Goal: Information Seeking & Learning: Learn about a topic

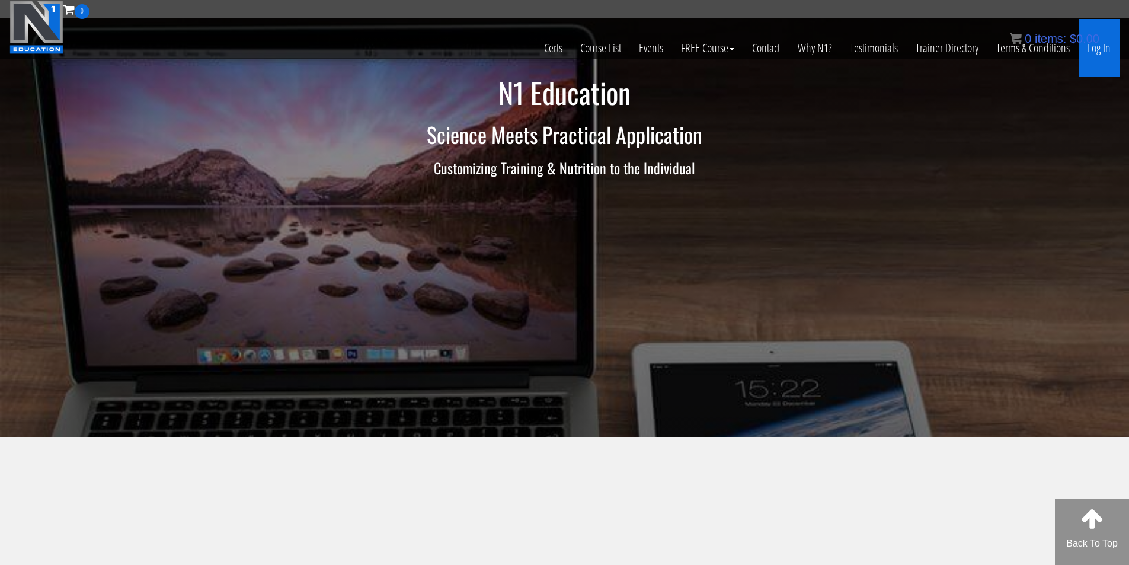
click at [1104, 46] on link "Log In" at bounding box center [1099, 48] width 41 height 58
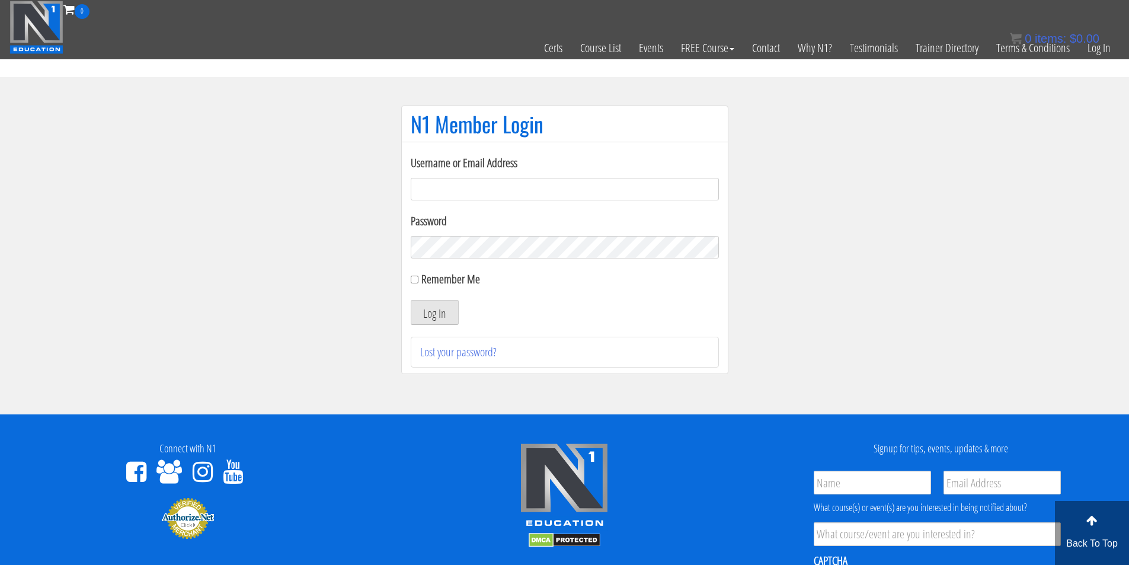
click at [469, 189] on input "Username or Email Address" at bounding box center [565, 189] width 308 height 23
type input "fmancin"
click at [440, 315] on button "Log In" at bounding box center [435, 312] width 48 height 25
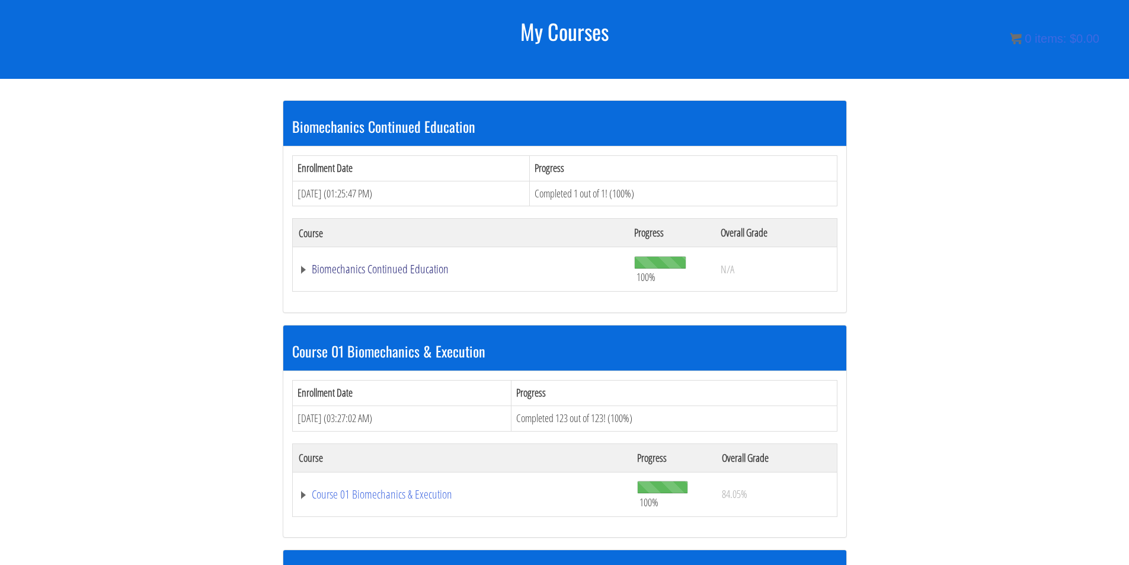
scroll to position [221, 0]
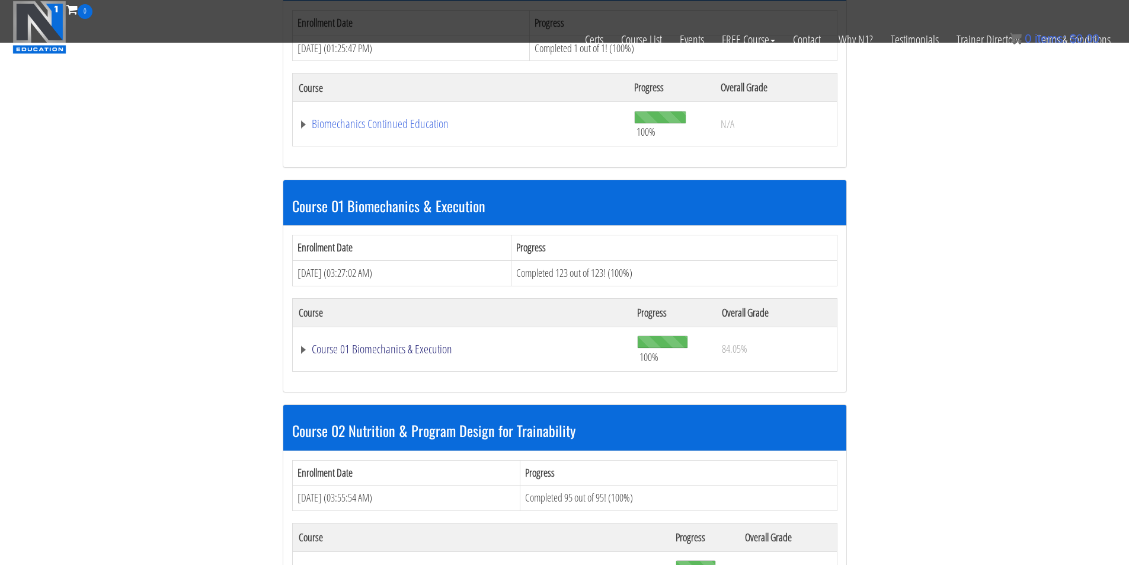
click at [427, 352] on link "Course 01 Biomechanics & Execution" at bounding box center [462, 349] width 327 height 12
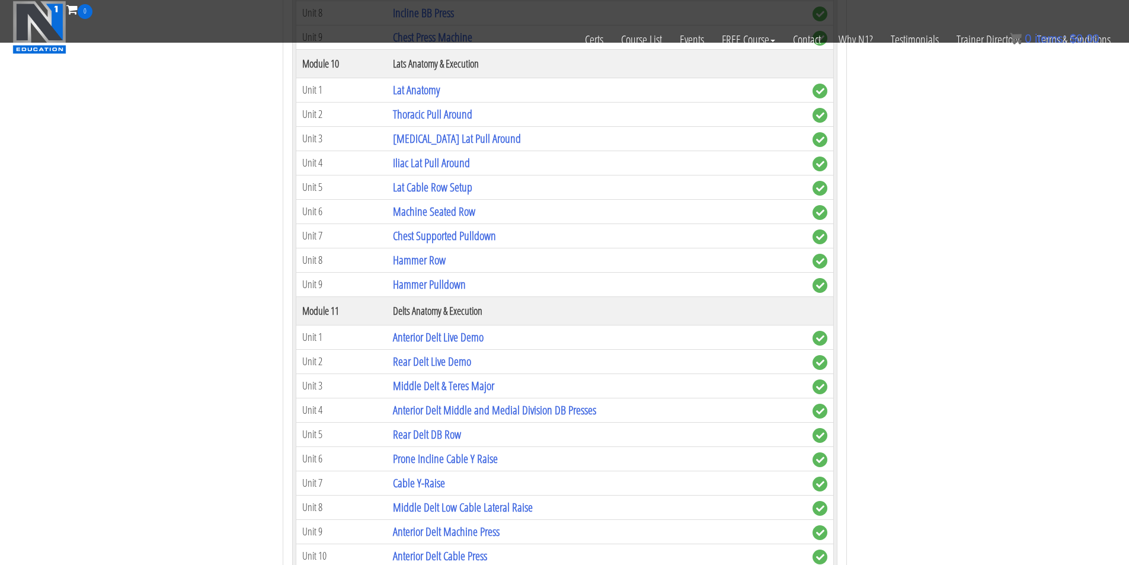
scroll to position [2295, 0]
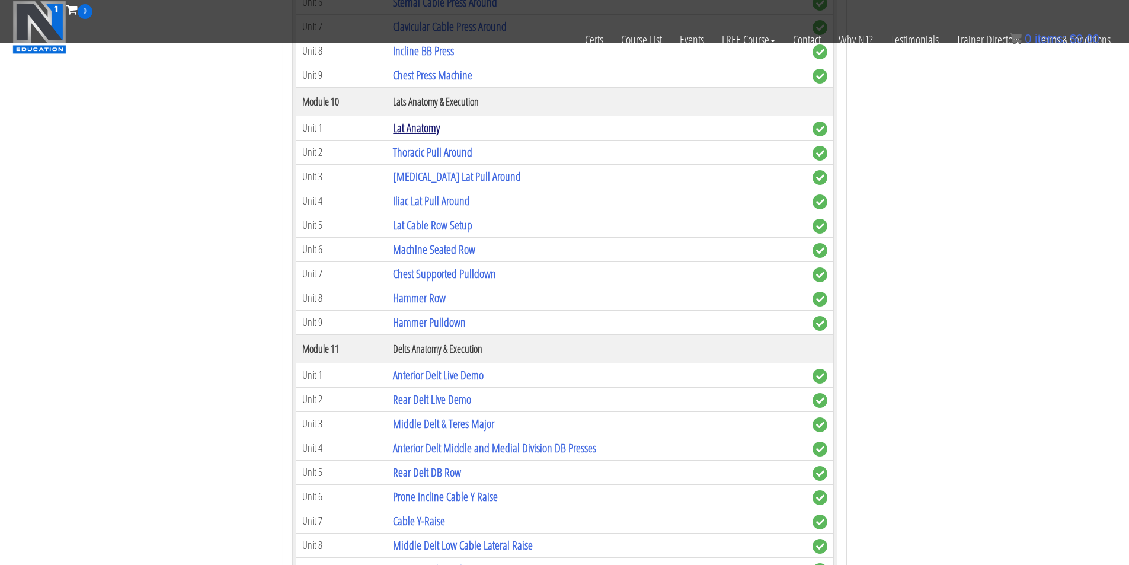
click at [435, 132] on link "Lat Anatomy" at bounding box center [416, 128] width 47 height 16
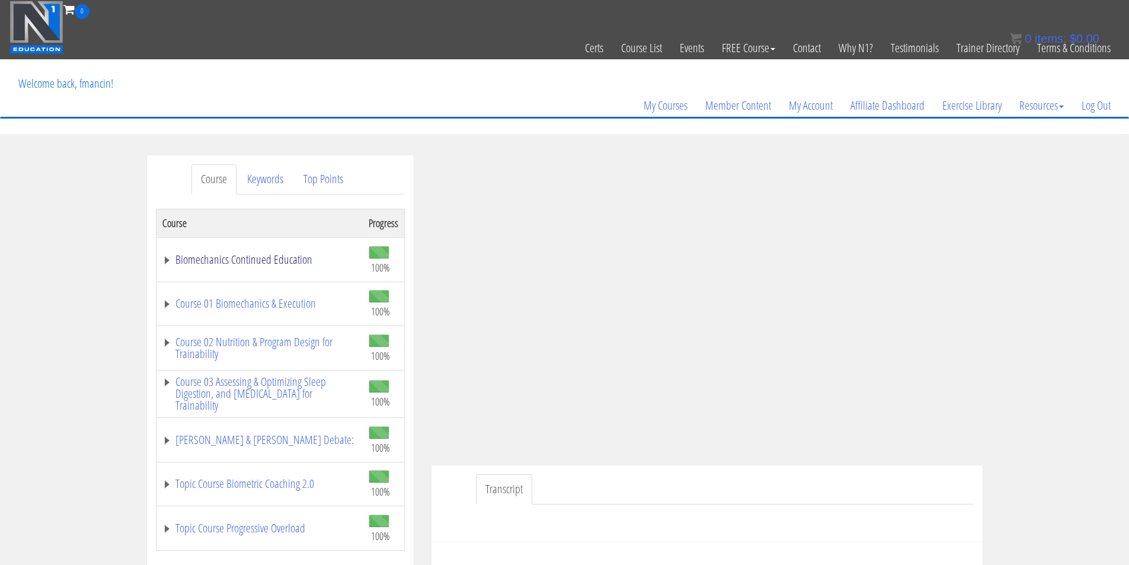
click at [165, 262] on link "Biomechanics Continued Education" at bounding box center [259, 260] width 194 height 12
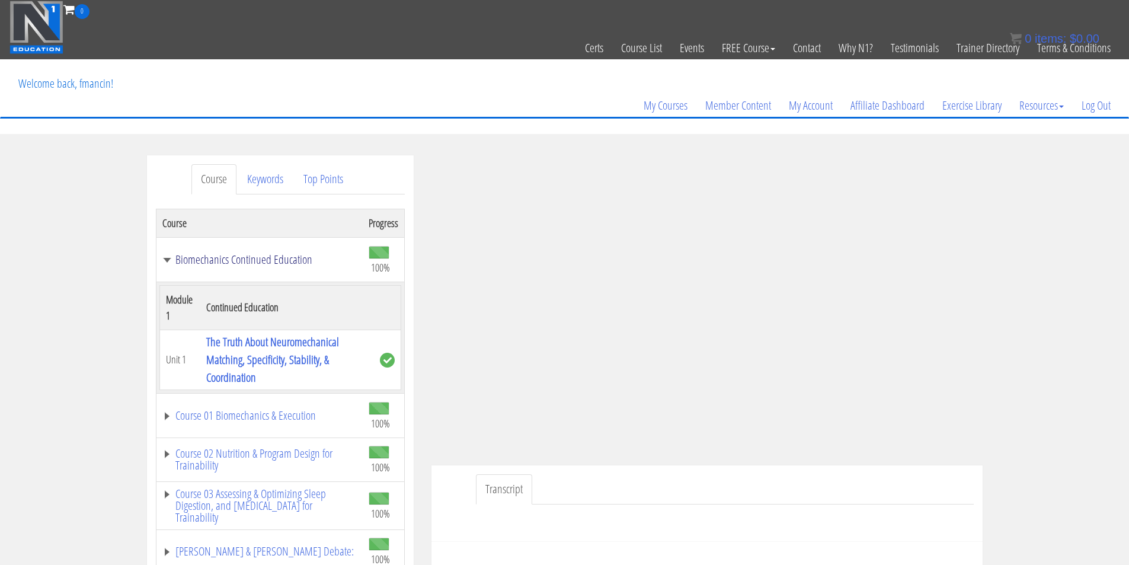
click at [167, 261] on link "Biomechanics Continued Education" at bounding box center [259, 260] width 194 height 12
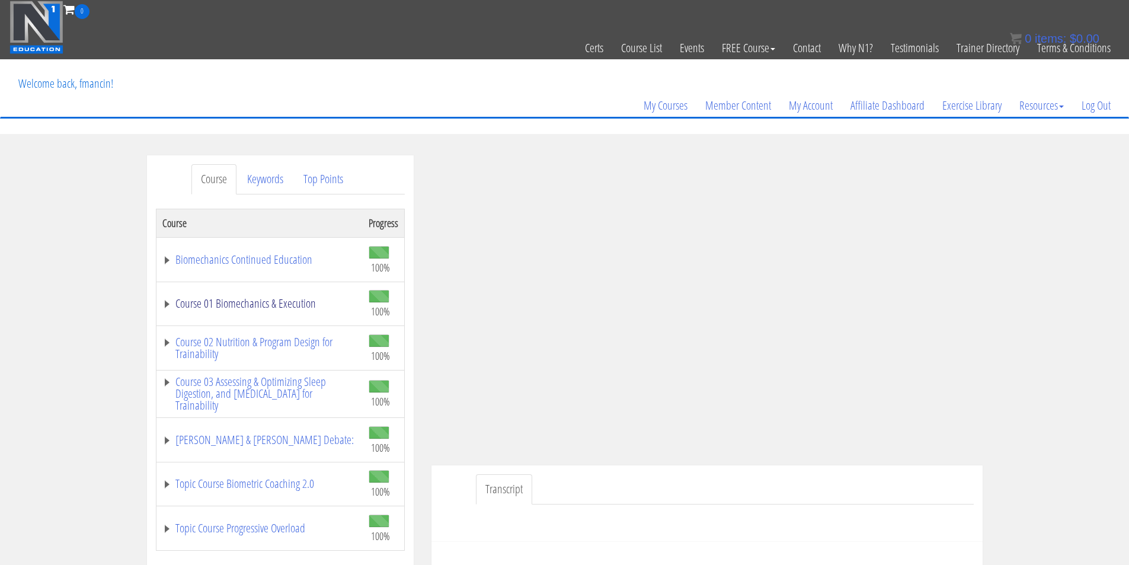
click at [164, 305] on link "Course 01 Biomechanics & Execution" at bounding box center [259, 304] width 194 height 12
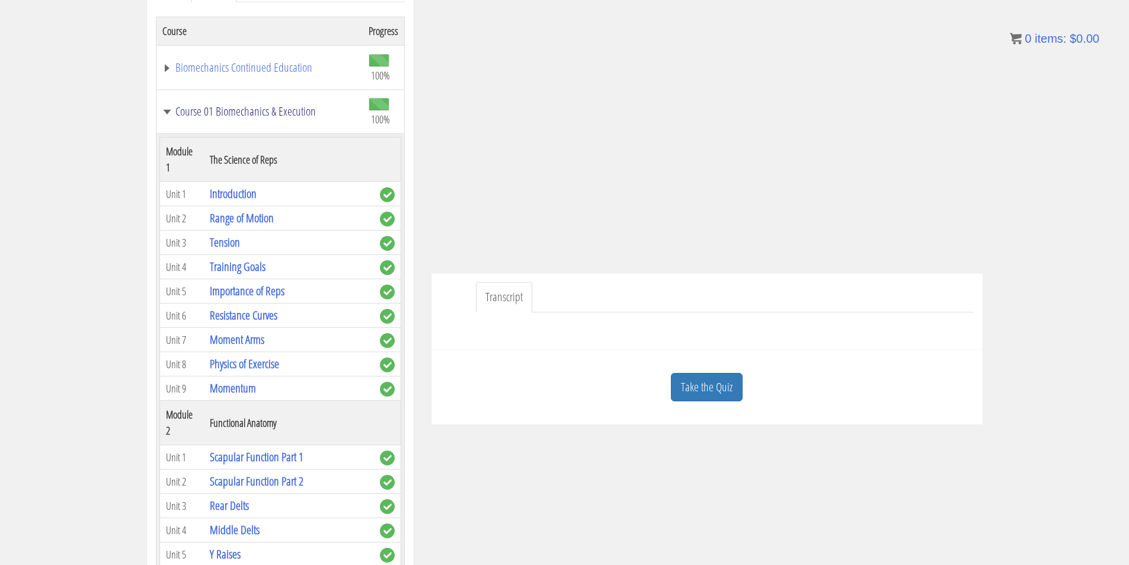
scroll to position [197, 0]
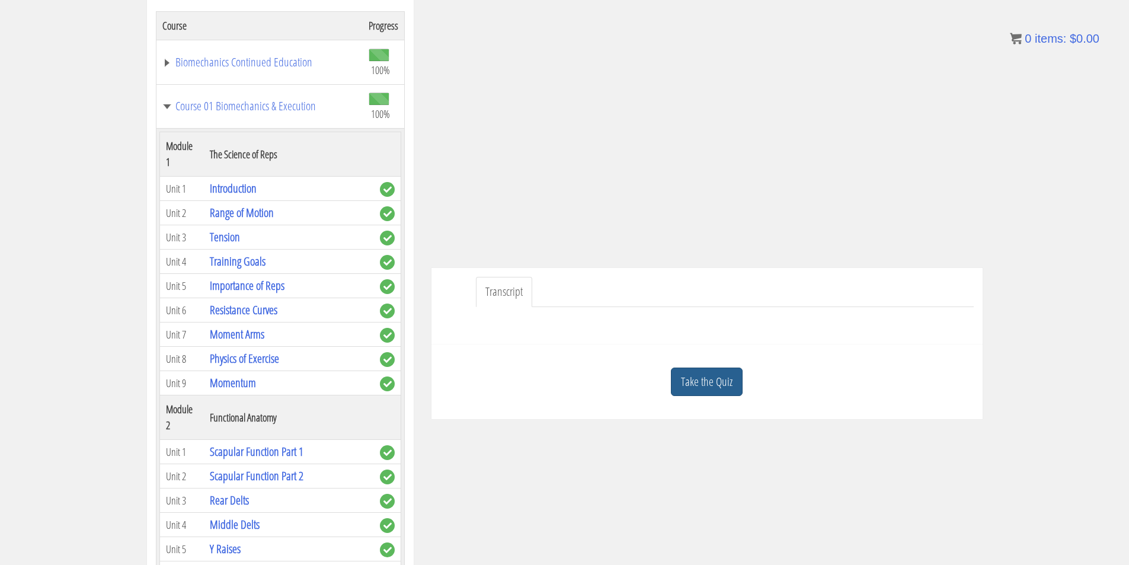
click at [729, 387] on link "Take the Quiz" at bounding box center [707, 382] width 72 height 29
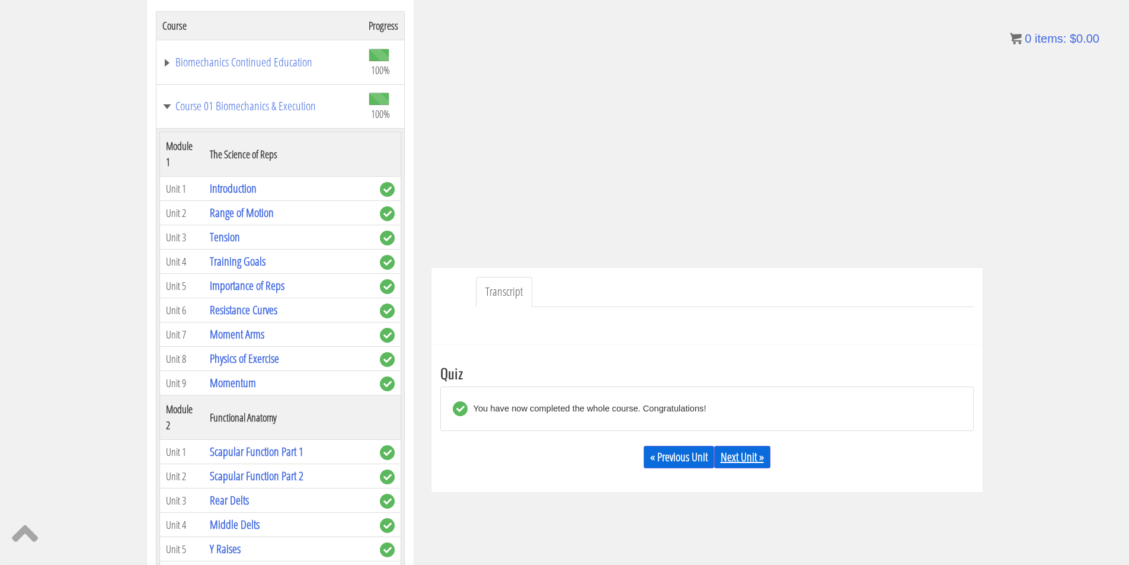
click at [745, 456] on link "Next Unit »" at bounding box center [742, 457] width 56 height 23
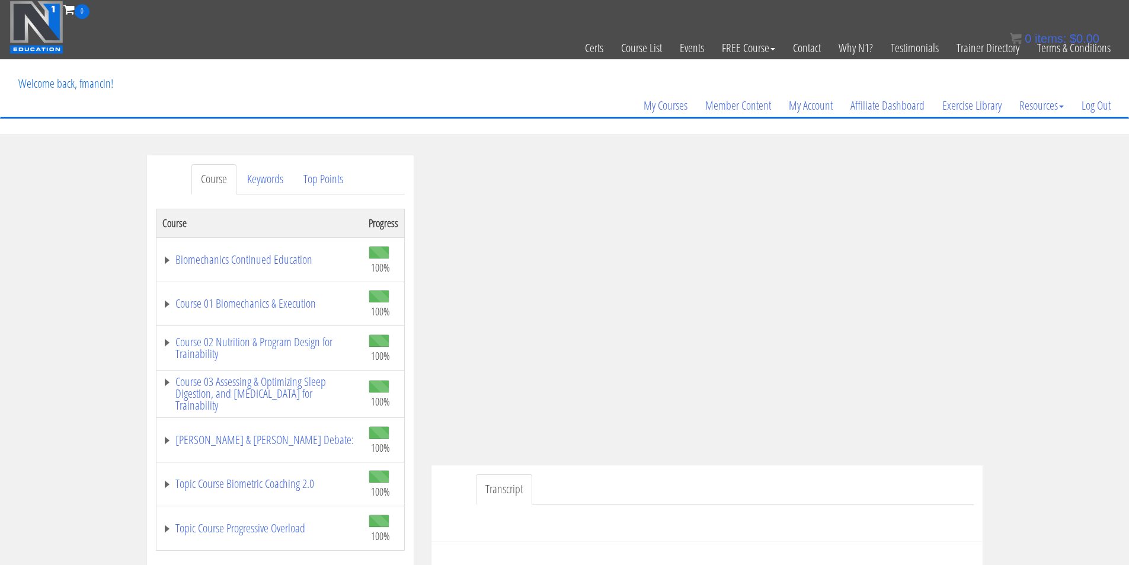
scroll to position [99, 0]
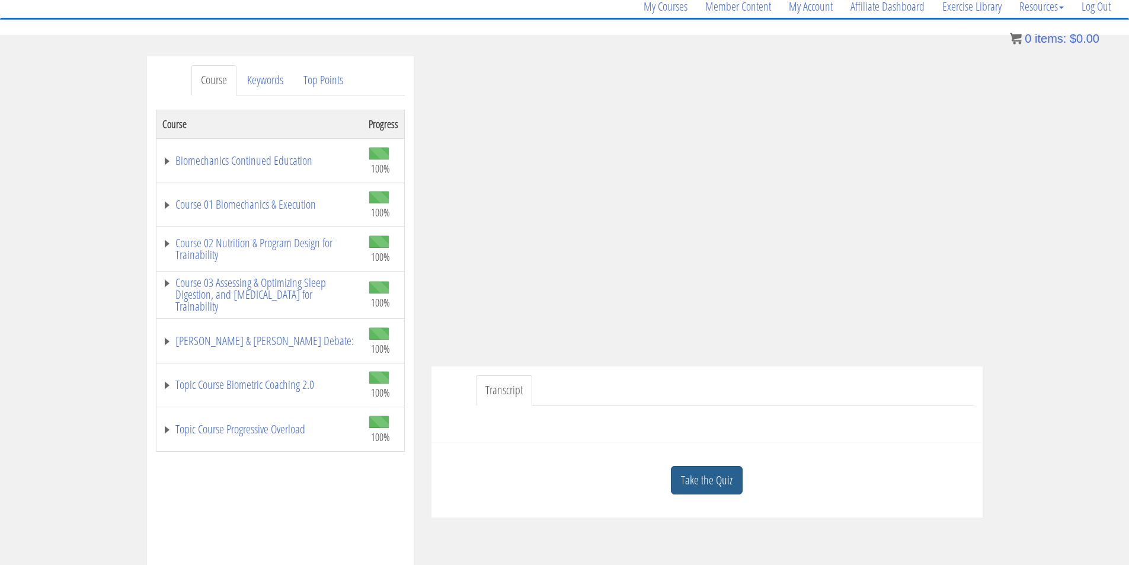
click at [734, 490] on link "Take the Quiz" at bounding box center [707, 480] width 72 height 29
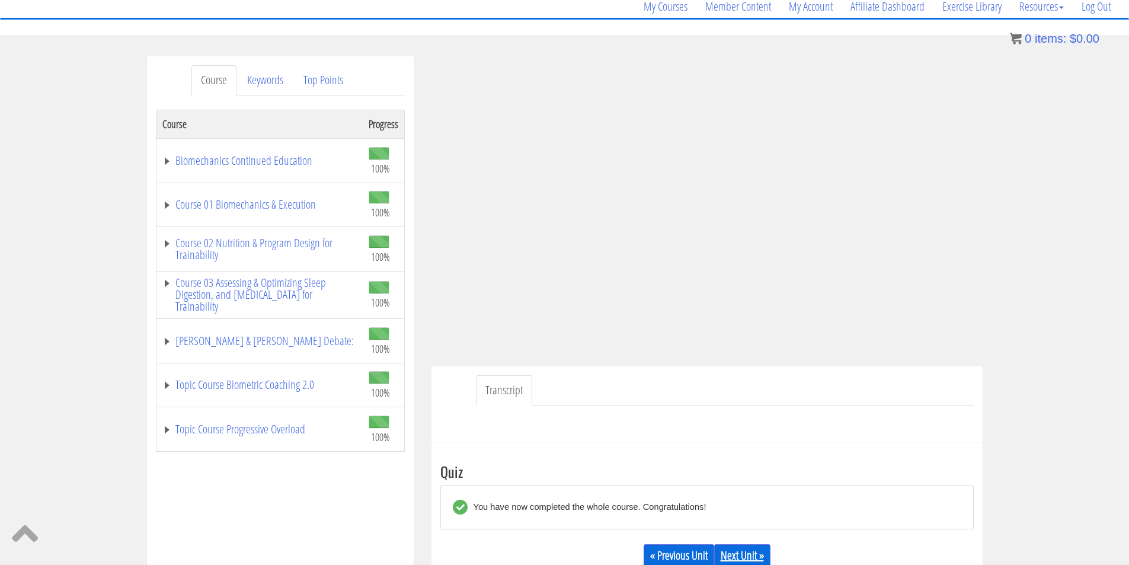
click at [756, 548] on link "Next Unit »" at bounding box center [742, 555] width 56 height 23
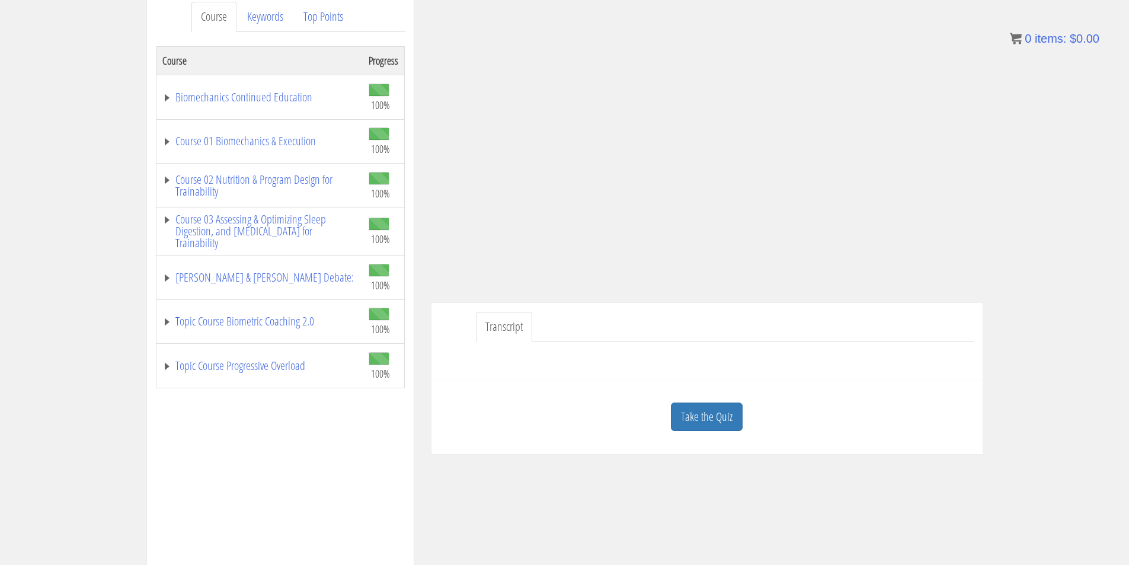
scroll to position [197, 0]
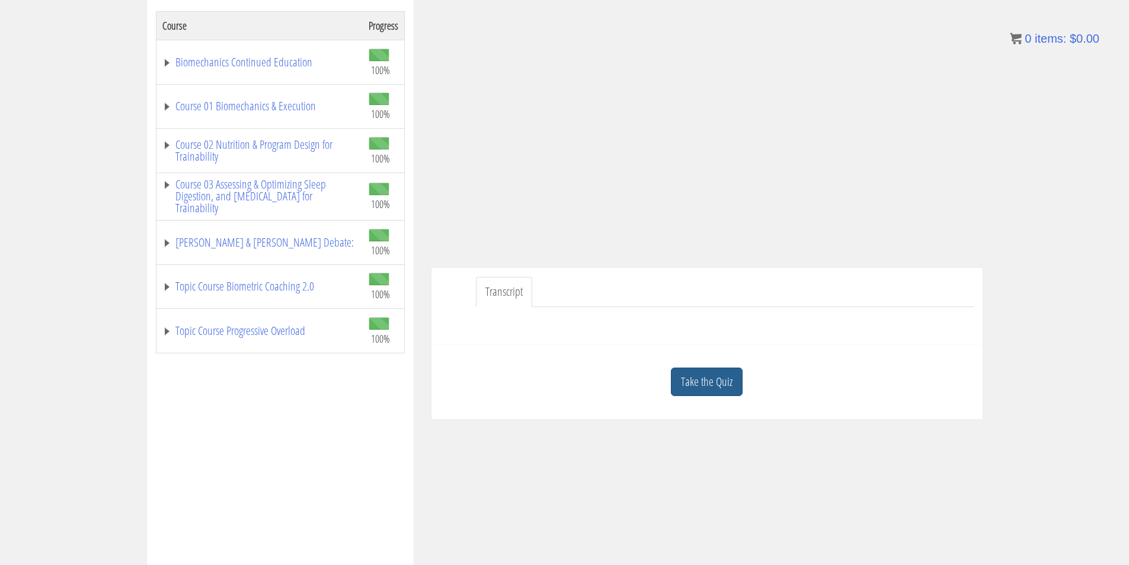
click at [701, 390] on link "Take the Quiz" at bounding box center [707, 382] width 72 height 29
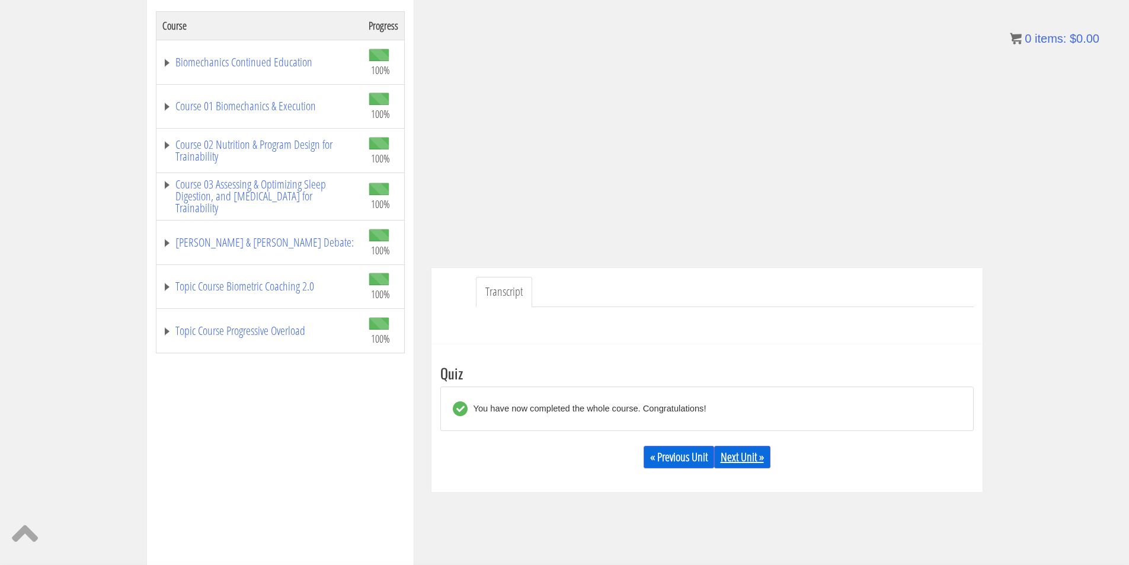
click at [749, 456] on link "Next Unit »" at bounding box center [742, 457] width 56 height 23
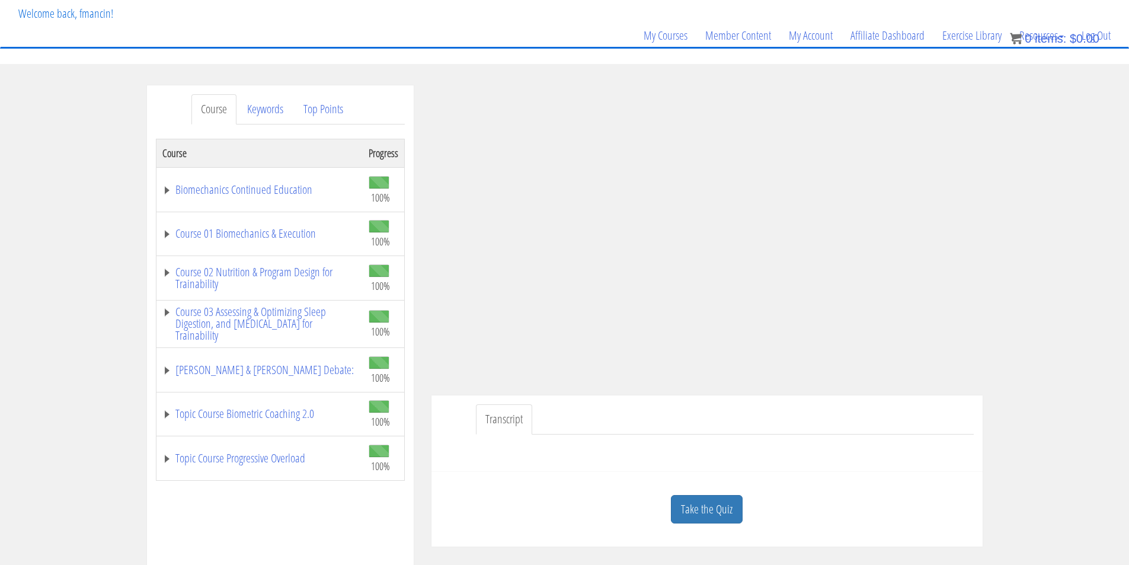
scroll to position [99, 0]
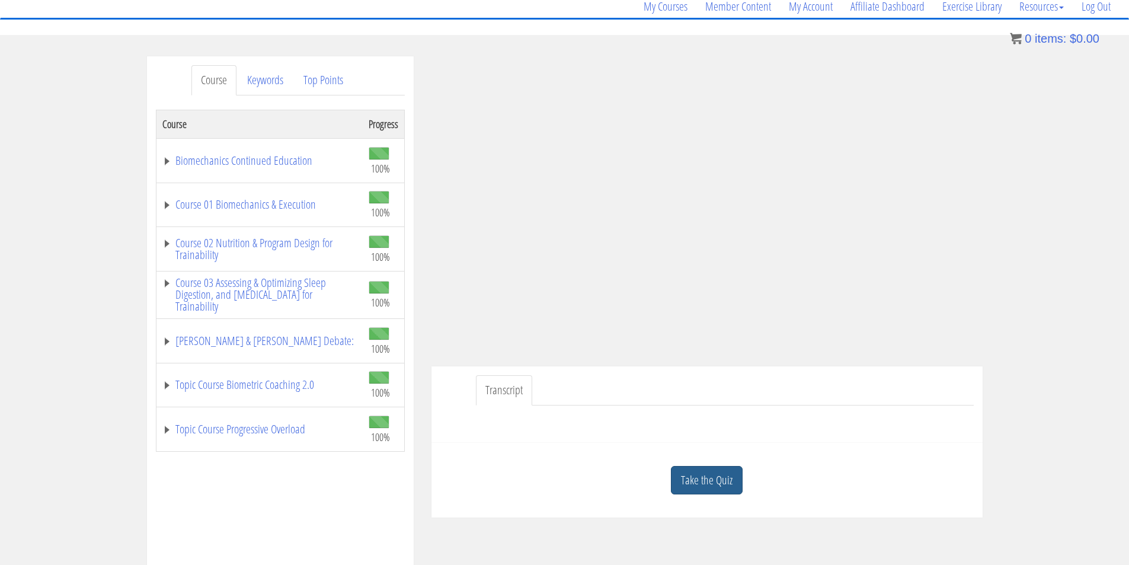
click at [721, 481] on link "Take the Quiz" at bounding box center [707, 480] width 72 height 29
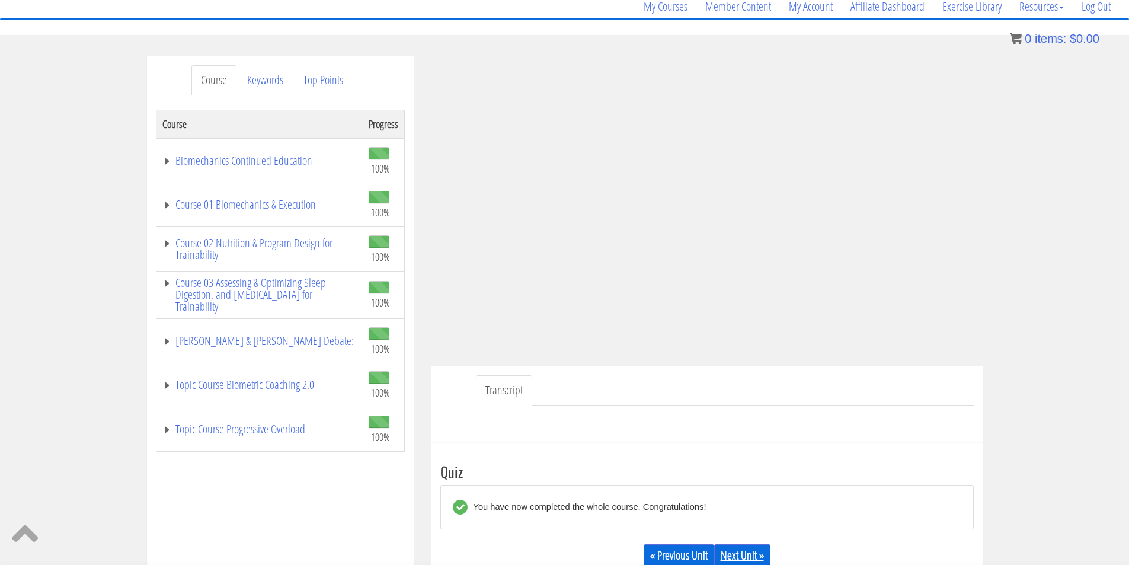
click at [748, 557] on link "Next Unit »" at bounding box center [742, 555] width 56 height 23
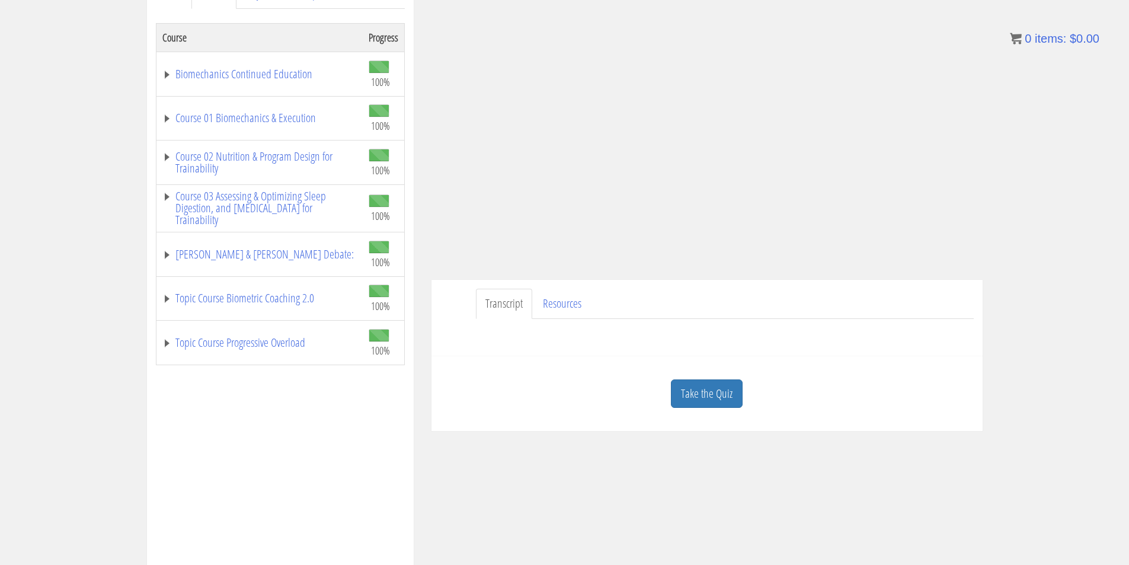
scroll to position [197, 0]
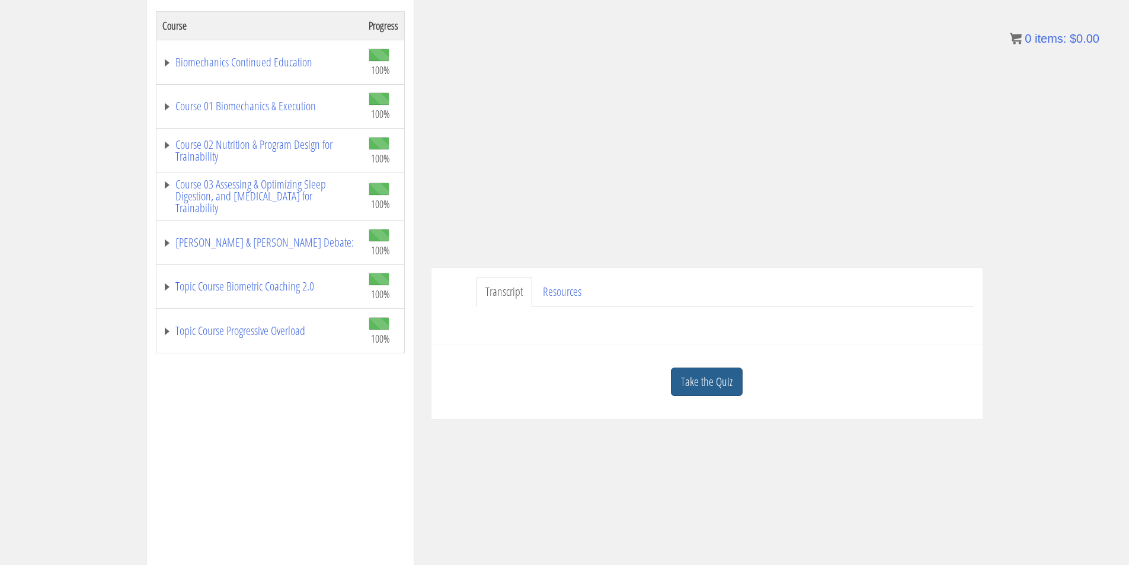
click at [690, 390] on link "Take the Quiz" at bounding box center [707, 382] width 72 height 29
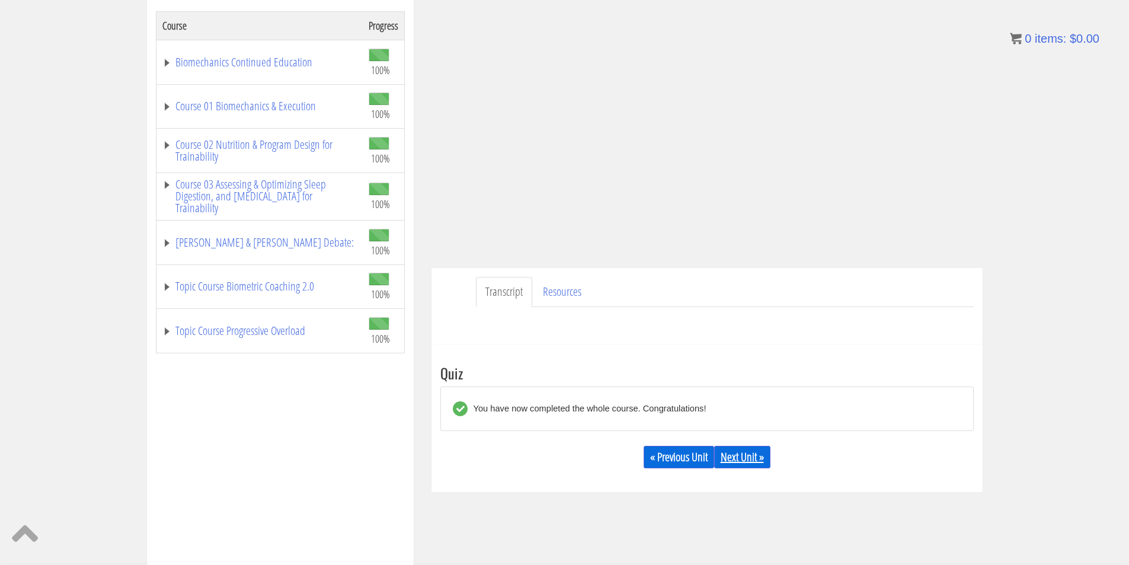
click at [730, 456] on link "Next Unit »" at bounding box center [742, 457] width 56 height 23
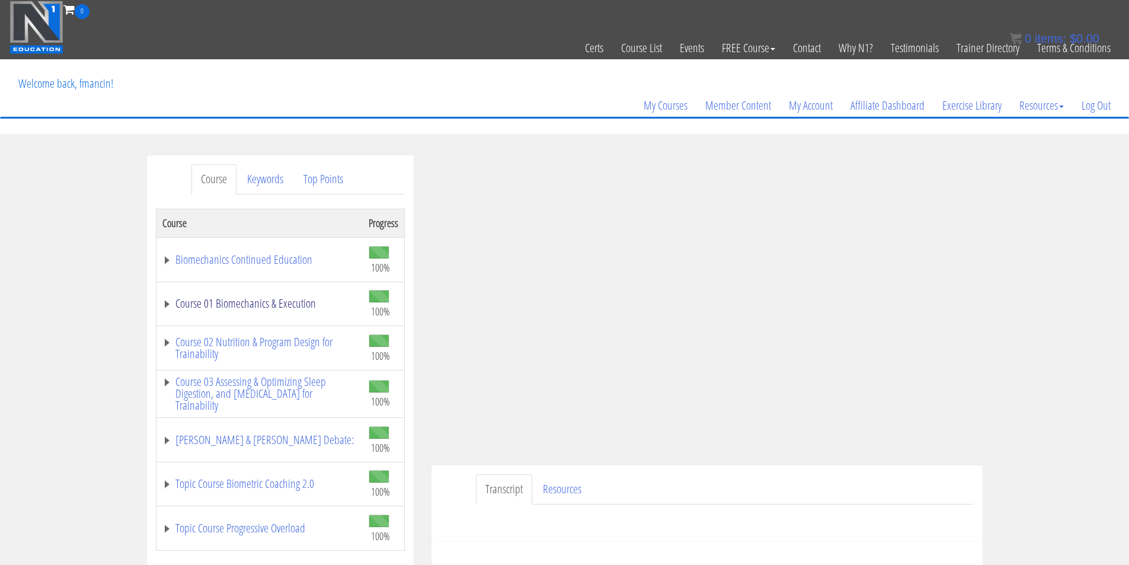
click at [247, 306] on link "Course 01 Biomechanics & Execution" at bounding box center [259, 304] width 194 height 12
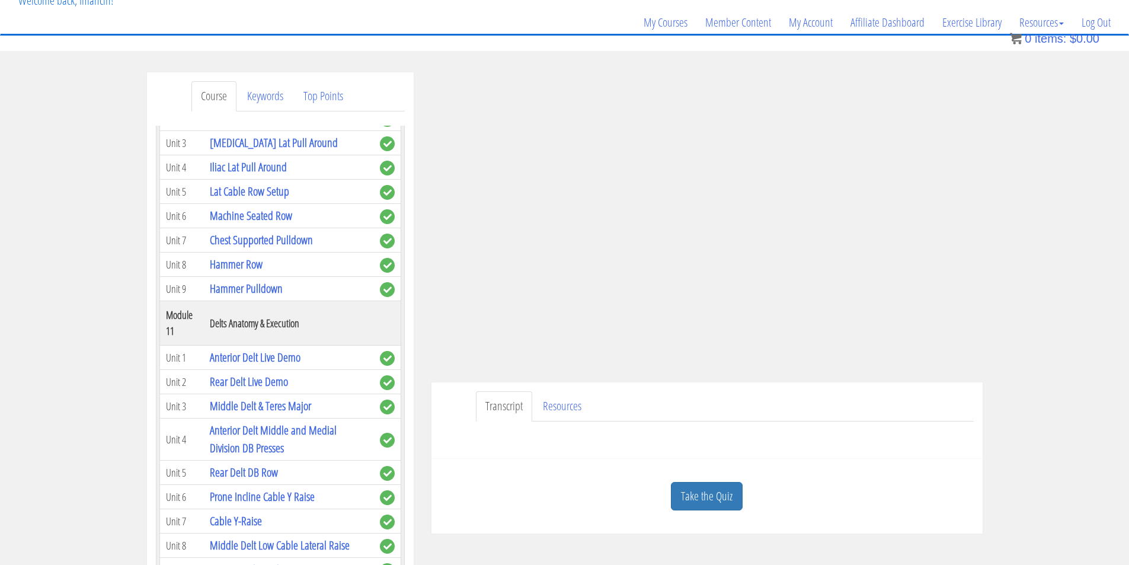
scroll to position [99, 0]
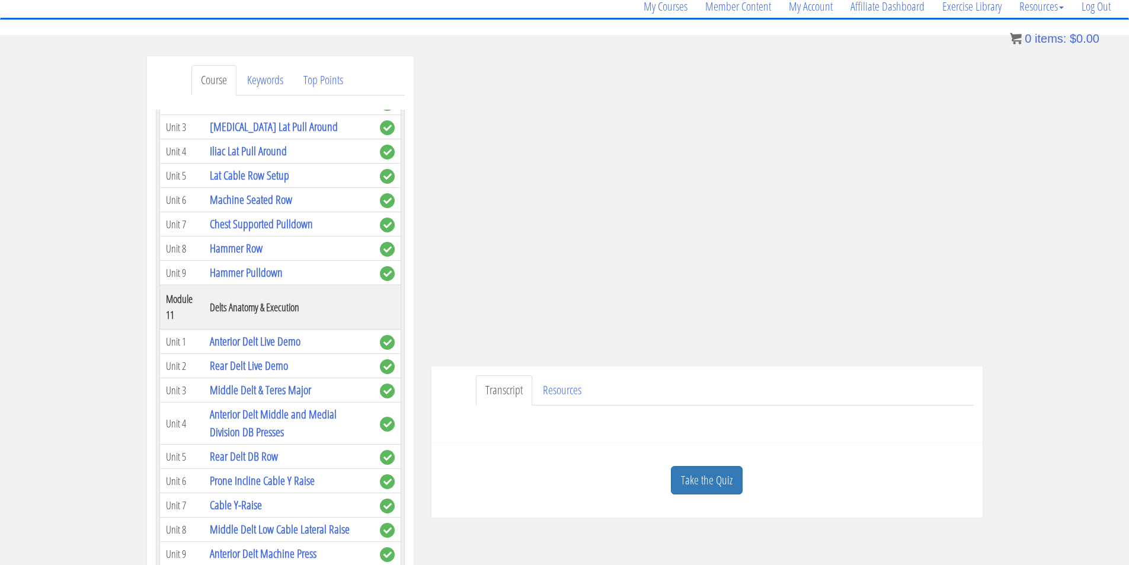
click at [711, 476] on link "Take the Quiz" at bounding box center [707, 480] width 72 height 29
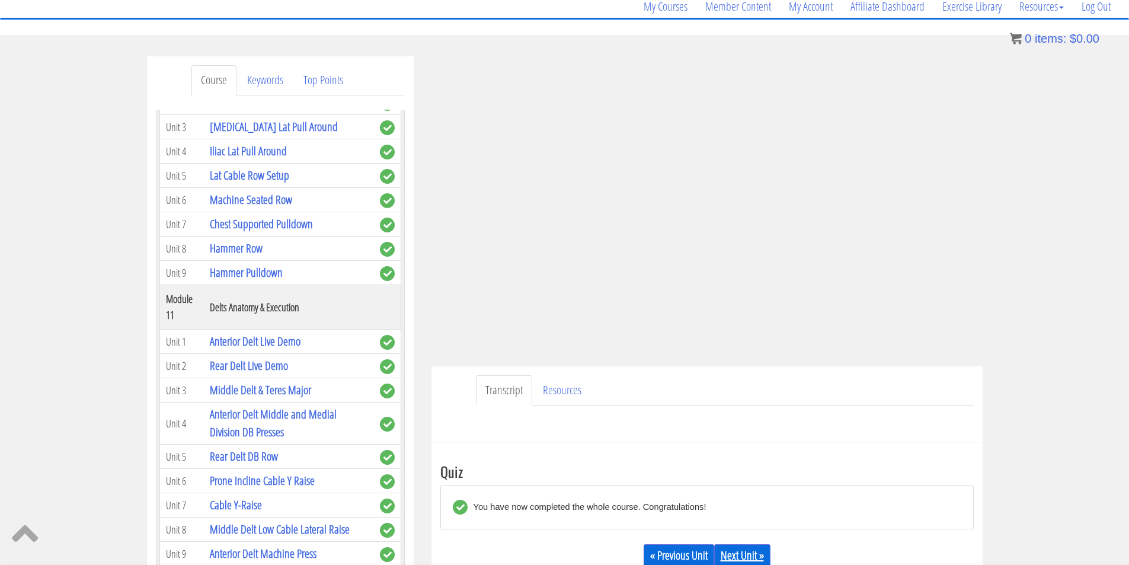
click at [748, 550] on link "Next Unit »" at bounding box center [742, 555] width 56 height 23
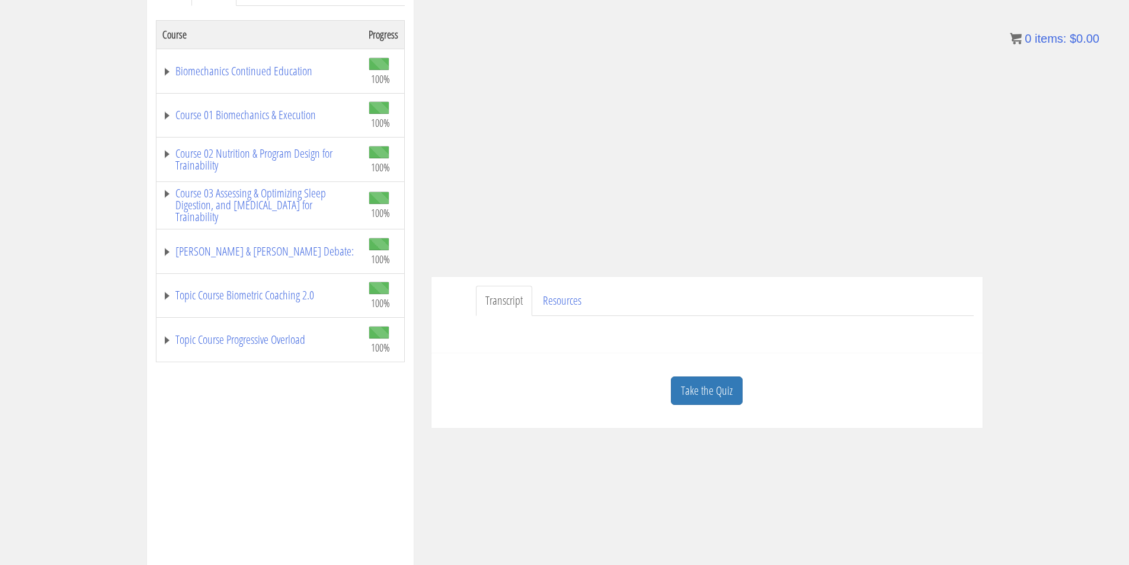
scroll to position [197, 0]
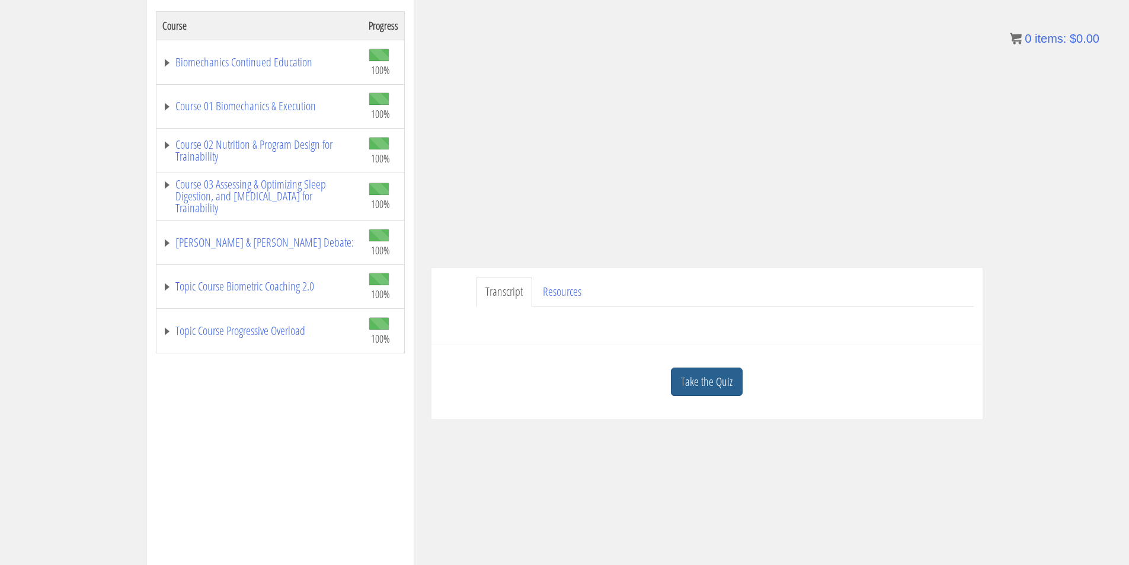
click at [736, 387] on link "Take the Quiz" at bounding box center [707, 382] width 72 height 29
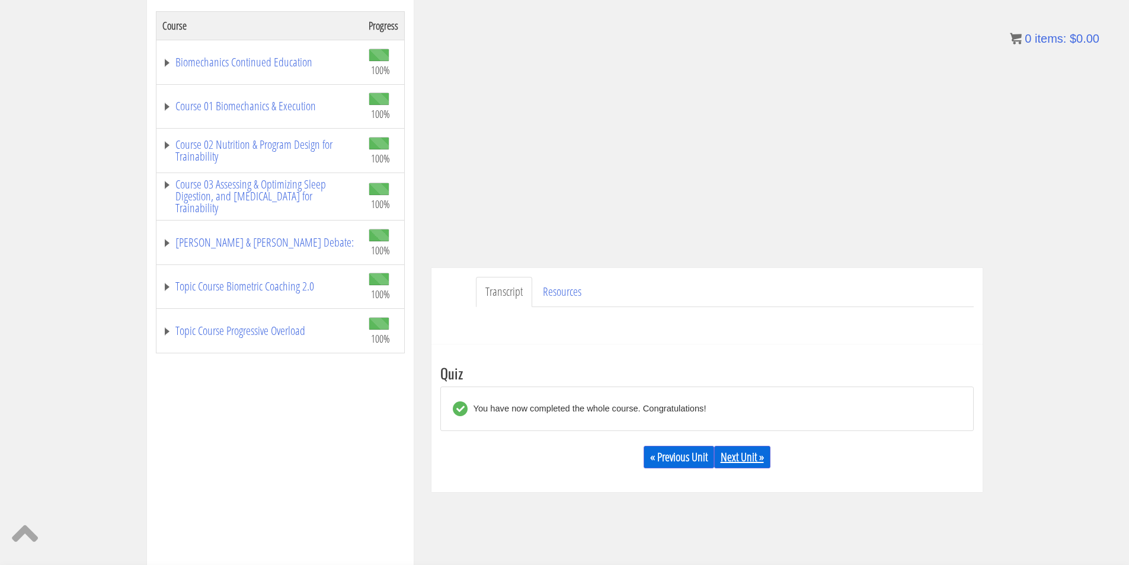
click at [759, 452] on link "Next Unit »" at bounding box center [742, 457] width 56 height 23
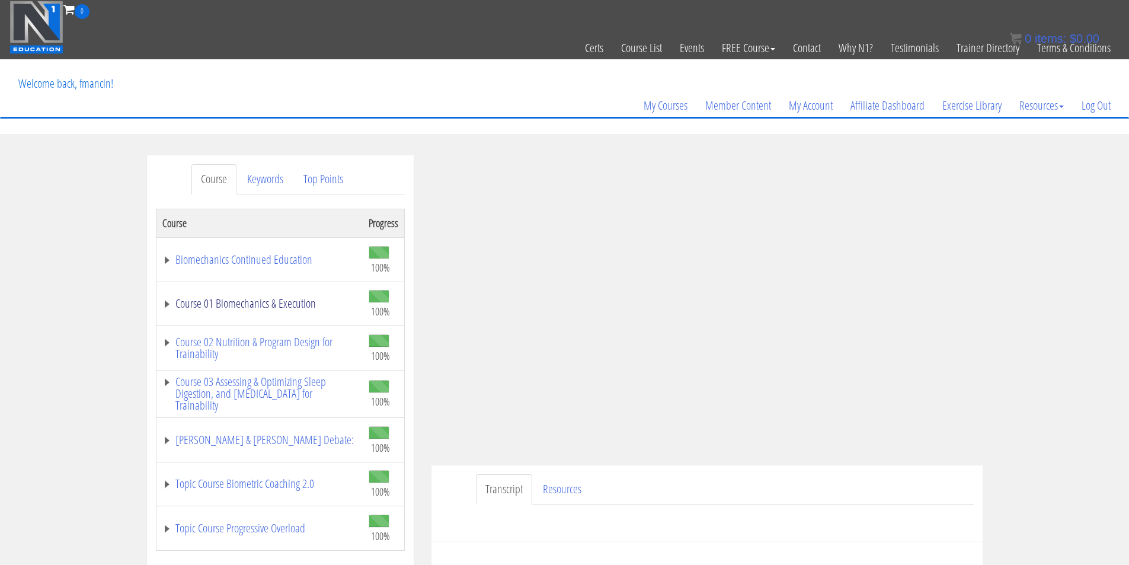
click at [288, 305] on link "Course 01 Biomechanics & Execution" at bounding box center [259, 304] width 194 height 12
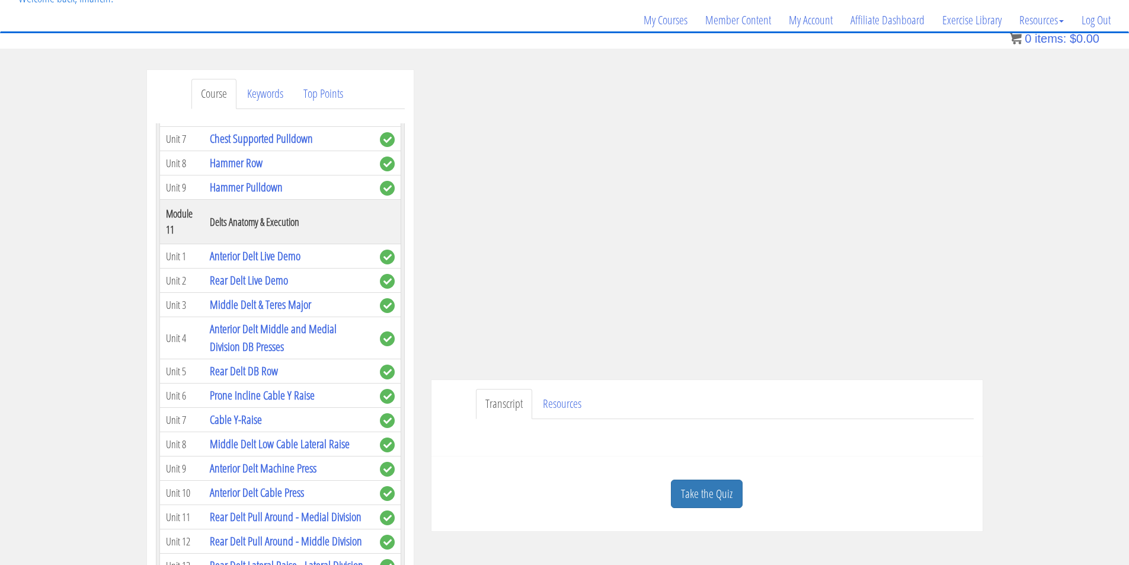
scroll to position [99, 0]
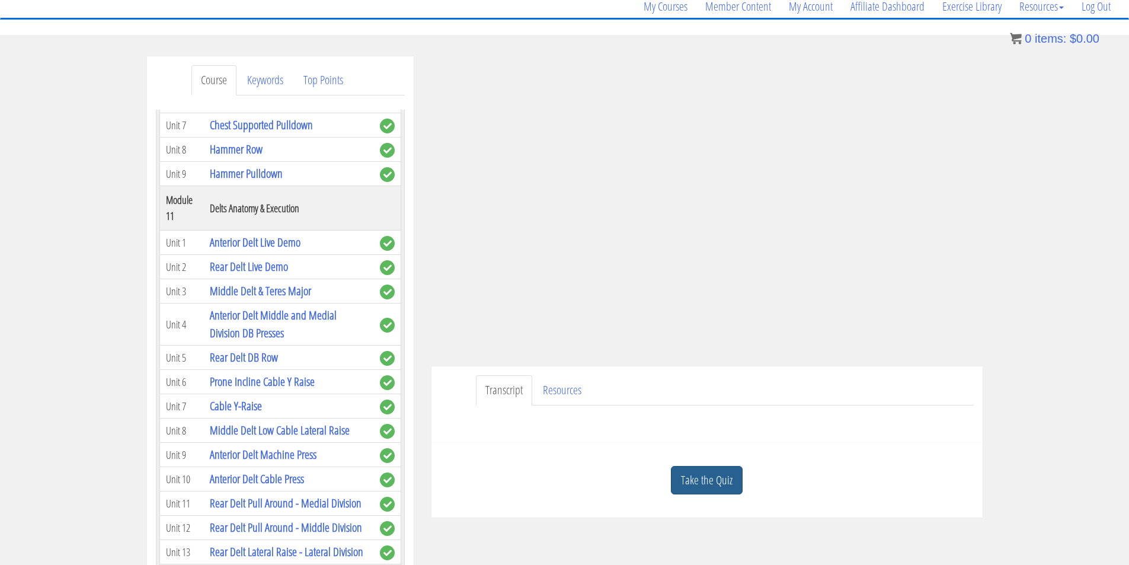
click at [697, 477] on link "Take the Quiz" at bounding box center [707, 480] width 72 height 29
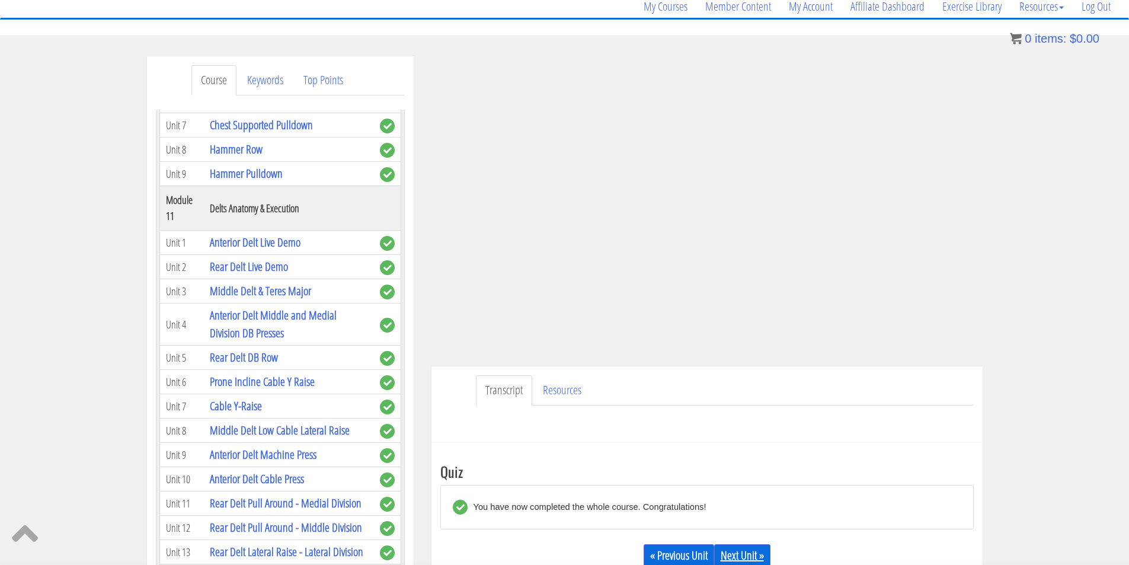
click at [757, 554] on link "Next Unit »" at bounding box center [742, 555] width 56 height 23
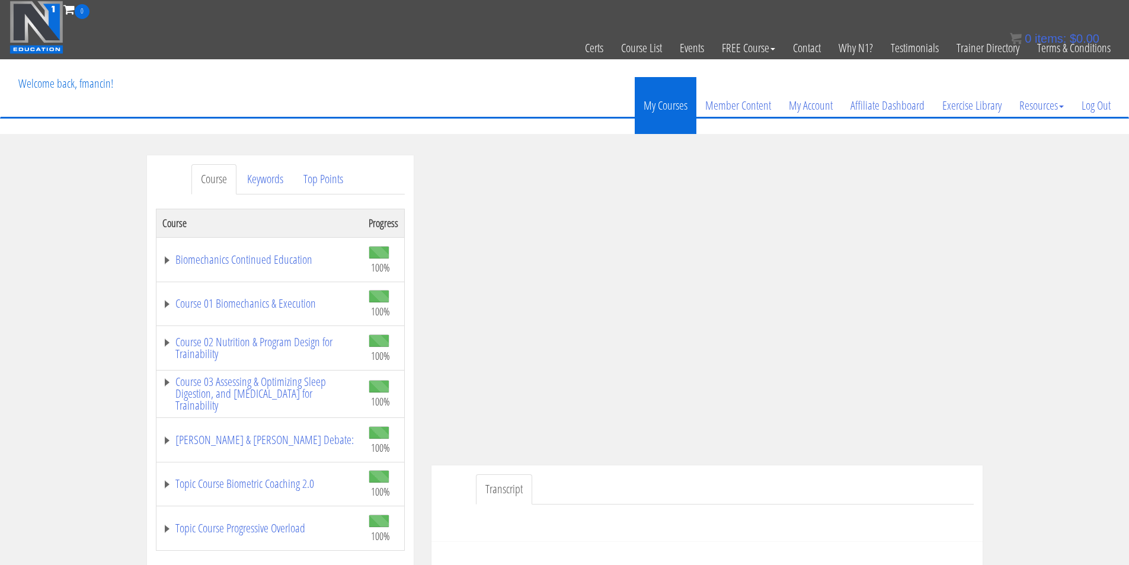
click at [675, 111] on link "My Courses" at bounding box center [666, 105] width 62 height 57
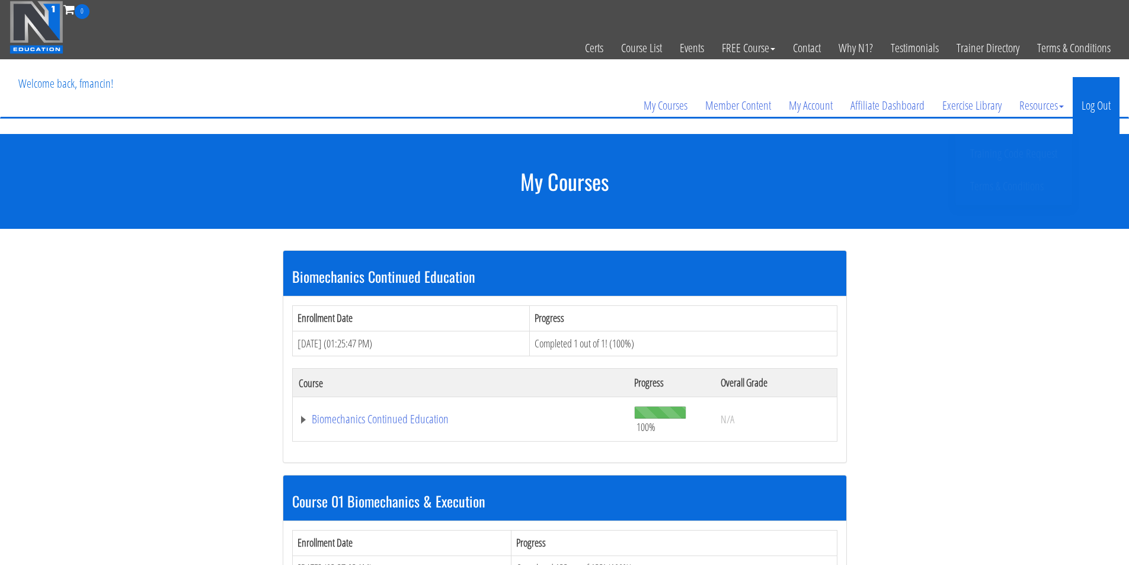
click at [1105, 106] on link "Log Out" at bounding box center [1096, 105] width 47 height 57
